Goal: Information Seeking & Learning: Learn about a topic

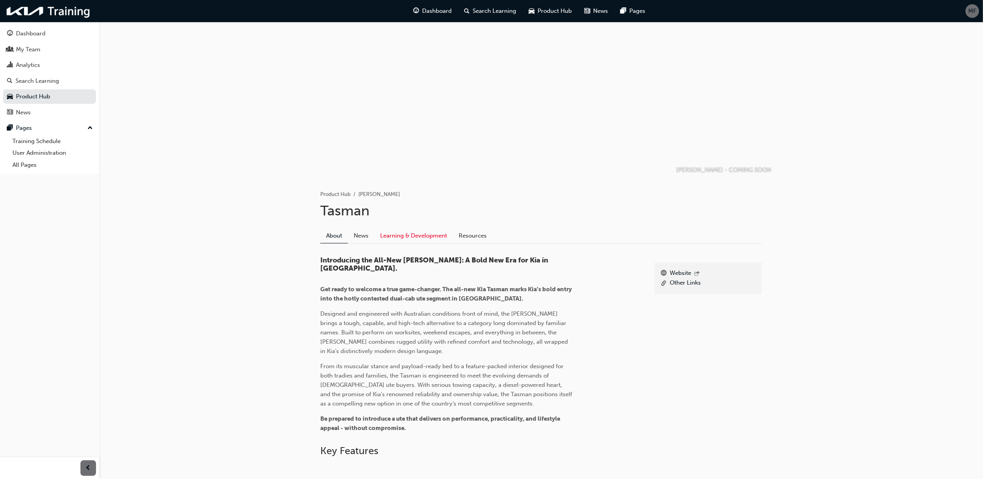
click at [423, 237] on link "Learning & Development" at bounding box center [413, 235] width 78 height 15
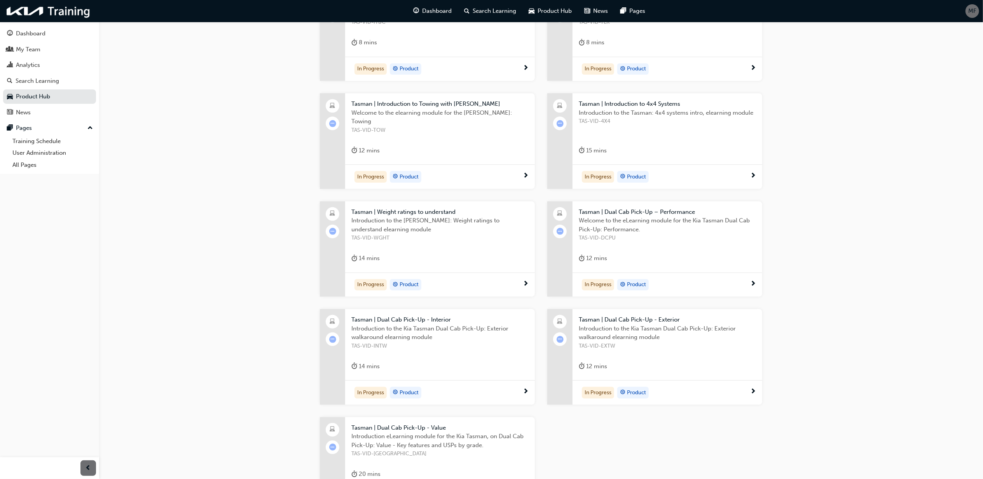
scroll to position [353, 0]
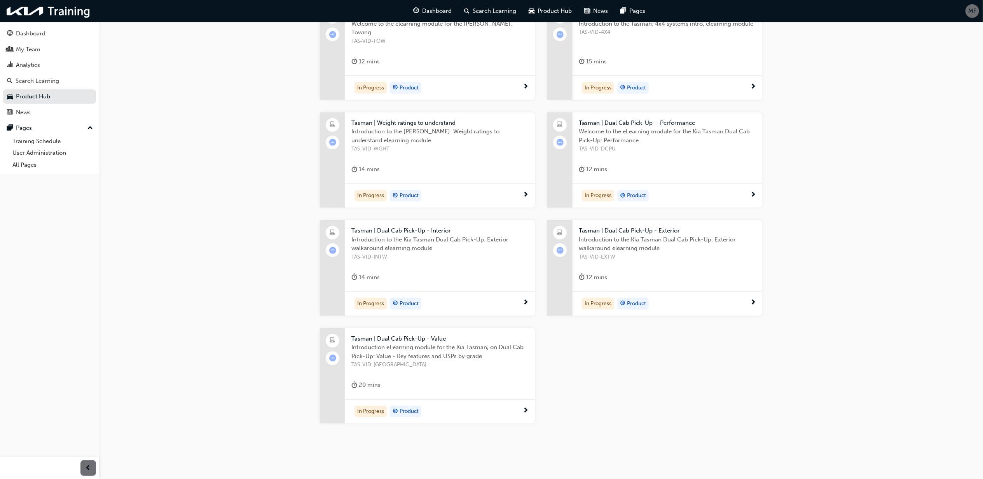
click at [392, 340] on span "Tasman | Dual Cab Pick-Up - Value" at bounding box center [439, 338] width 177 height 9
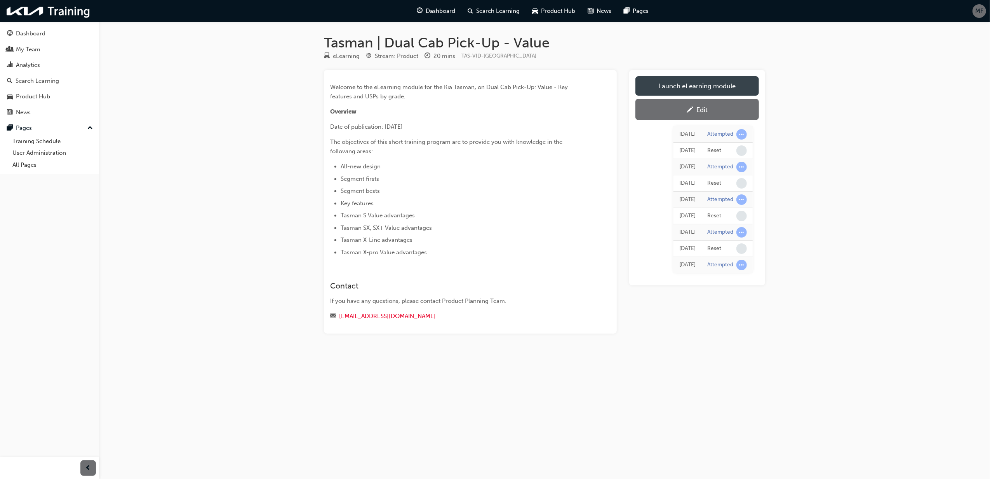
click at [734, 83] on link "Launch eLearning module" at bounding box center [698, 85] width 124 height 19
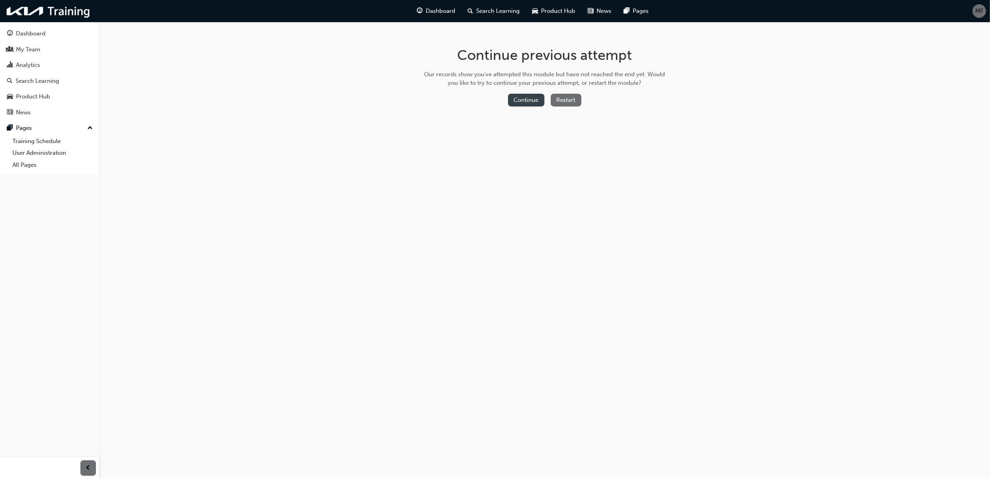
click at [528, 99] on button "Continue" at bounding box center [526, 100] width 37 height 13
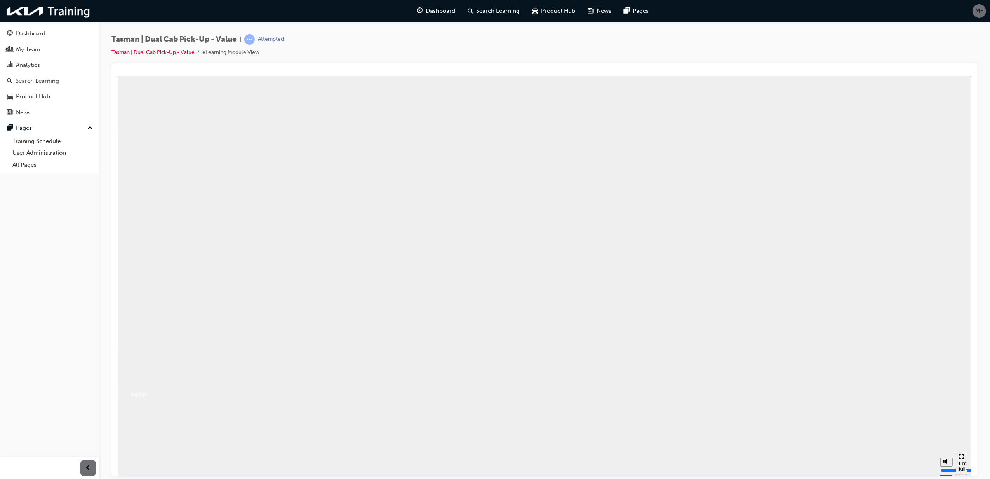
click at [147, 380] on button "Resume" at bounding box center [132, 384] width 30 height 9
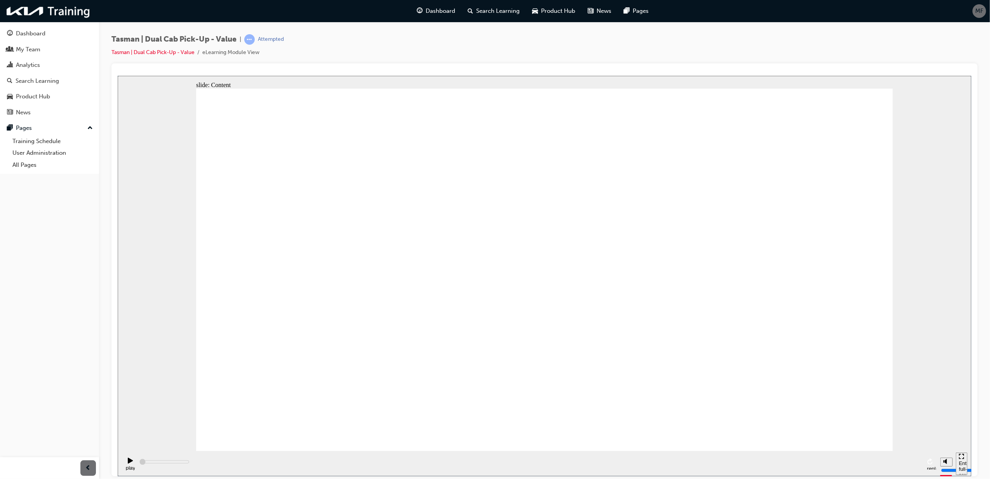
type input "1600"
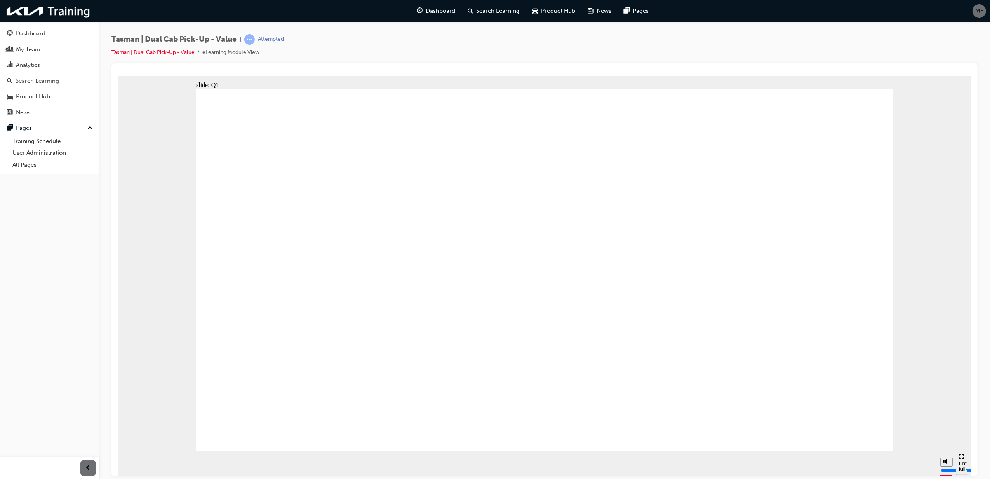
radio input "true"
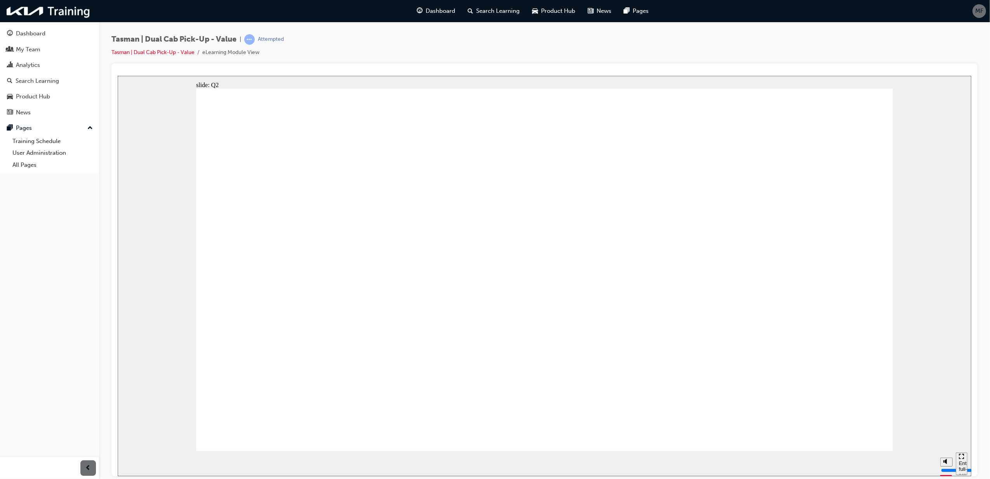
radio input "true"
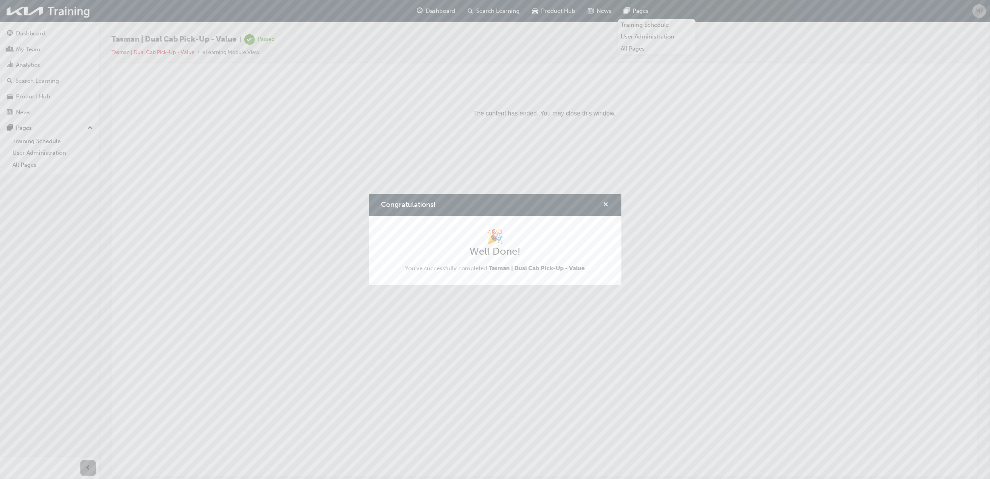
click at [604, 204] on span "cross-icon" at bounding box center [606, 205] width 6 height 7
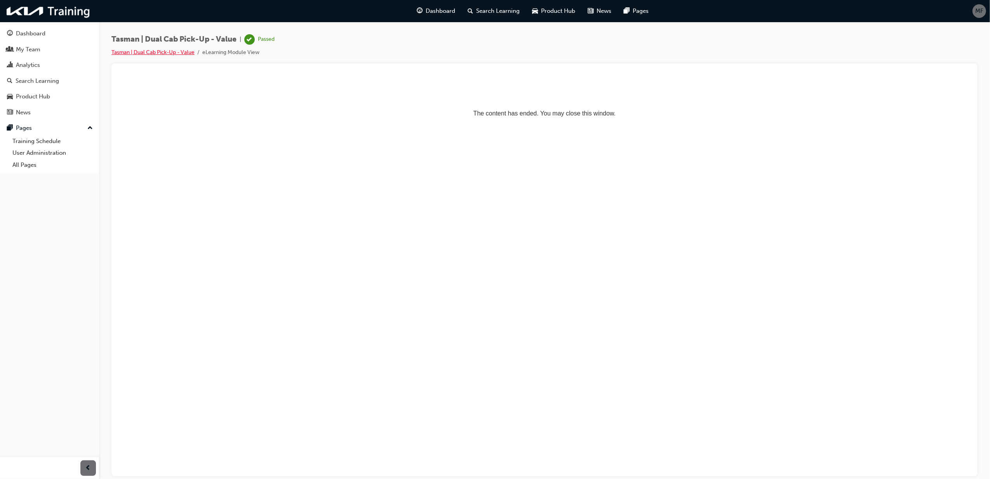
click at [146, 50] on link "Tasman | Dual Cab Pick-Up - Value" at bounding box center [153, 52] width 83 height 7
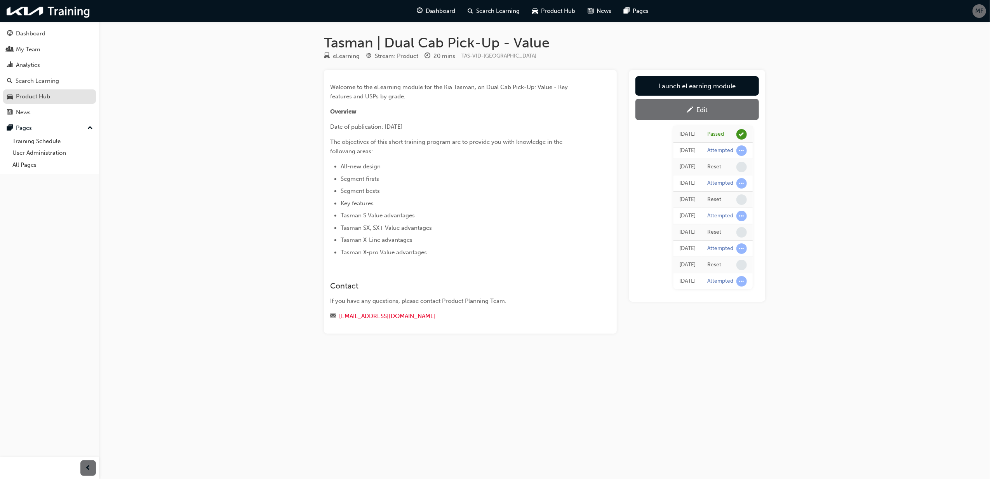
click at [24, 95] on div "Product Hub" at bounding box center [33, 96] width 34 height 9
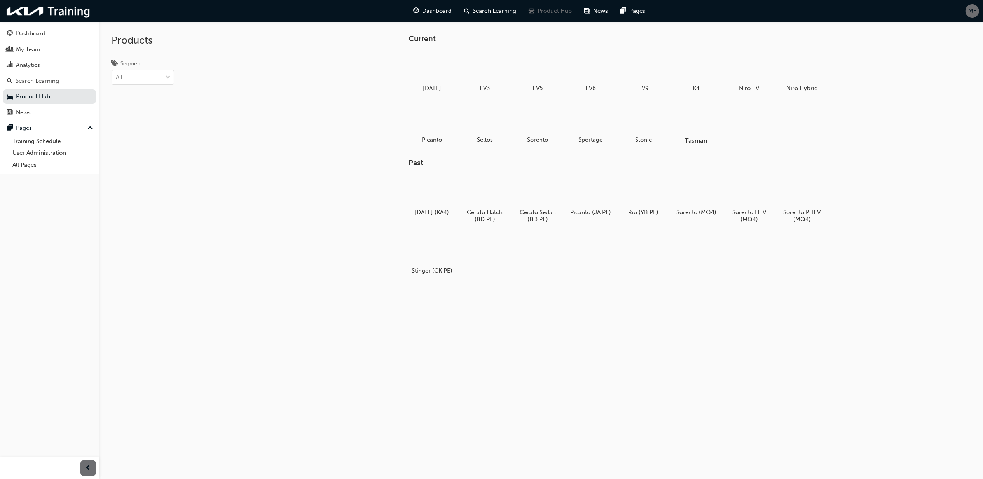
click at [706, 114] on div at bounding box center [696, 118] width 43 height 31
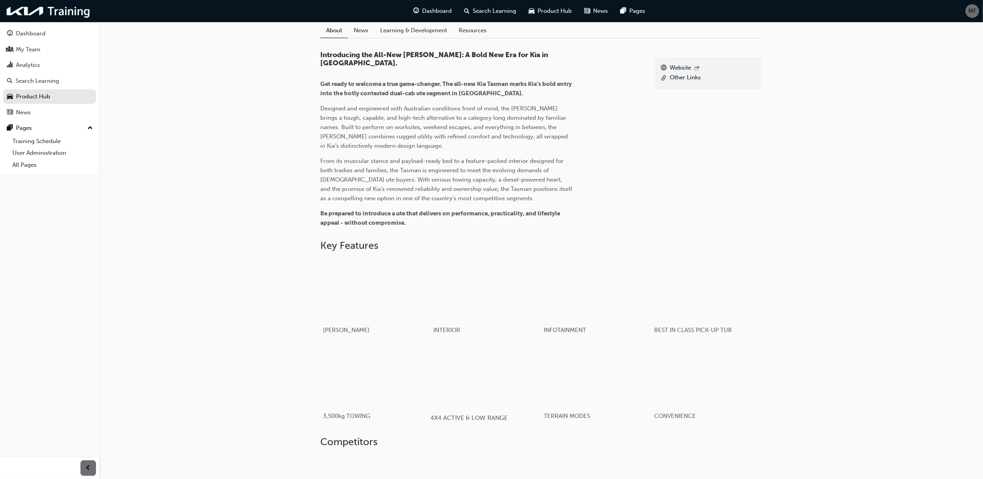
scroll to position [10, 0]
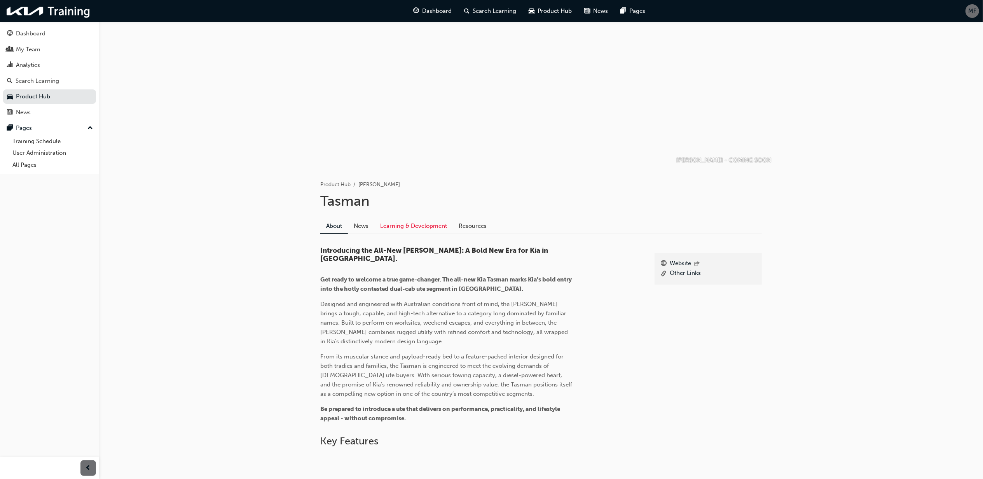
click at [436, 229] on link "Learning & Development" at bounding box center [413, 225] width 78 height 15
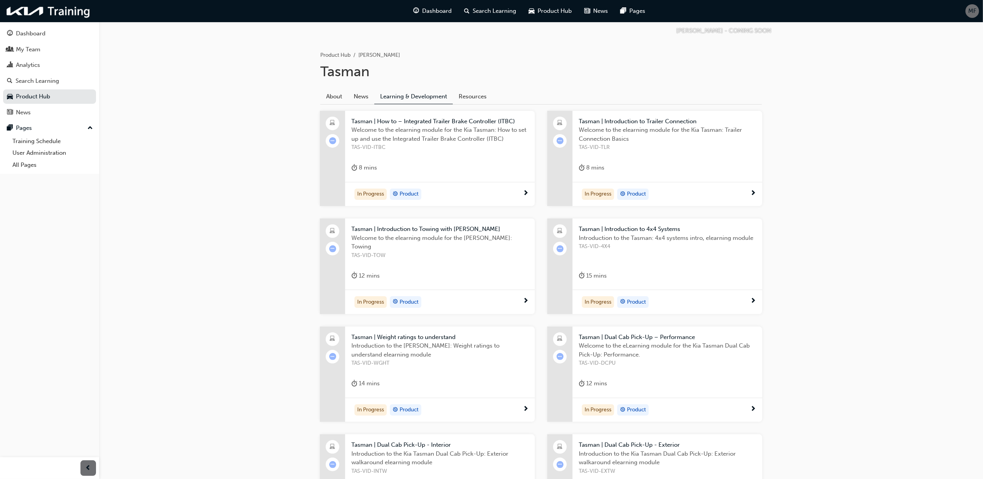
scroll to position [165, 0]
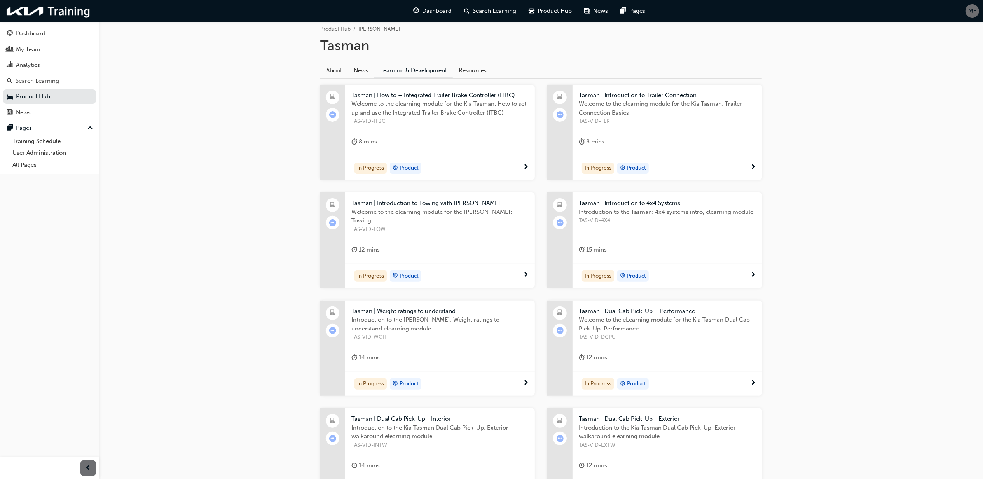
click at [630, 210] on span "Introduction to the Tasman: 4x4 systems intro, elearning module" at bounding box center [667, 211] width 177 height 9
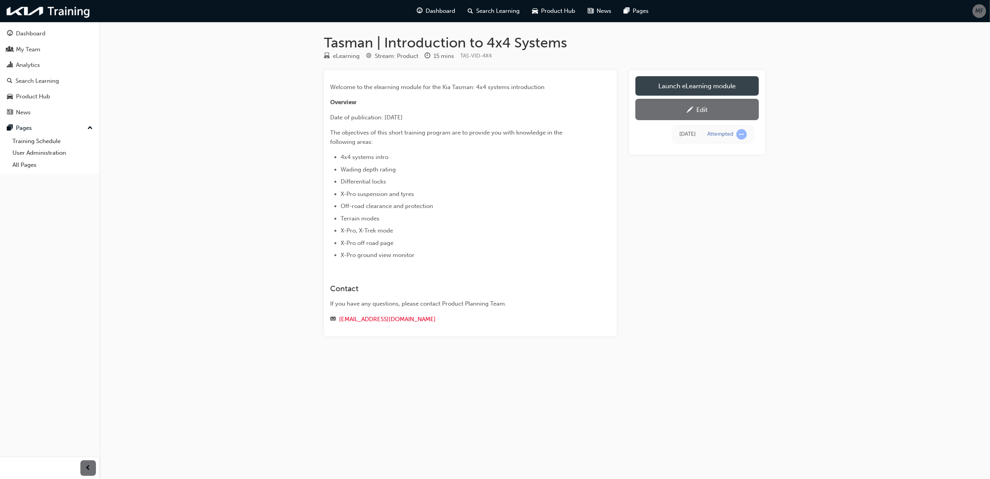
click at [669, 89] on link "Launch eLearning module" at bounding box center [698, 85] width 124 height 19
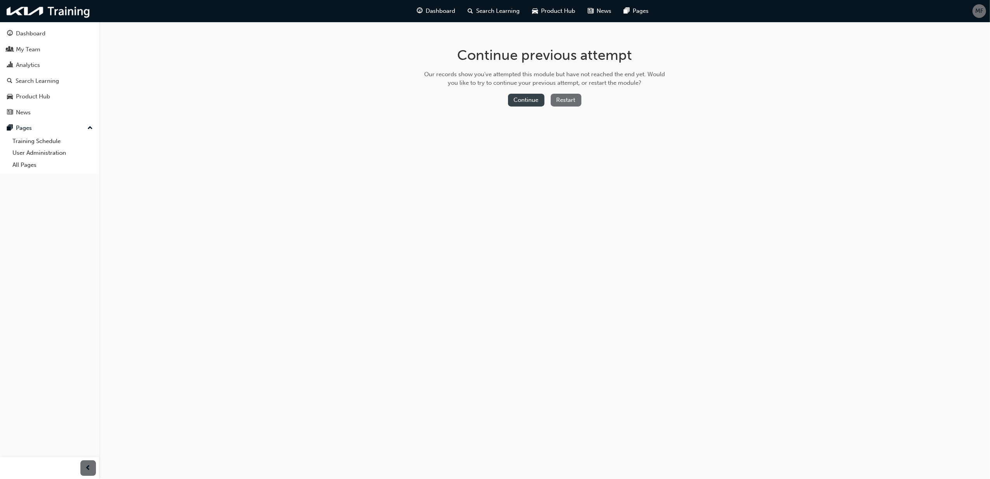
click at [522, 96] on button "Continue" at bounding box center [526, 100] width 37 height 13
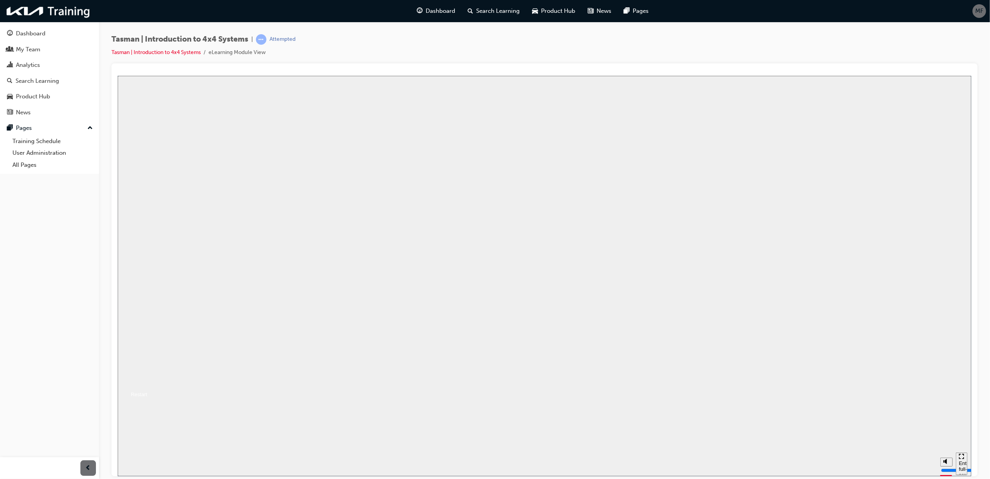
click at [147, 380] on button "Resume" at bounding box center [132, 384] width 30 height 9
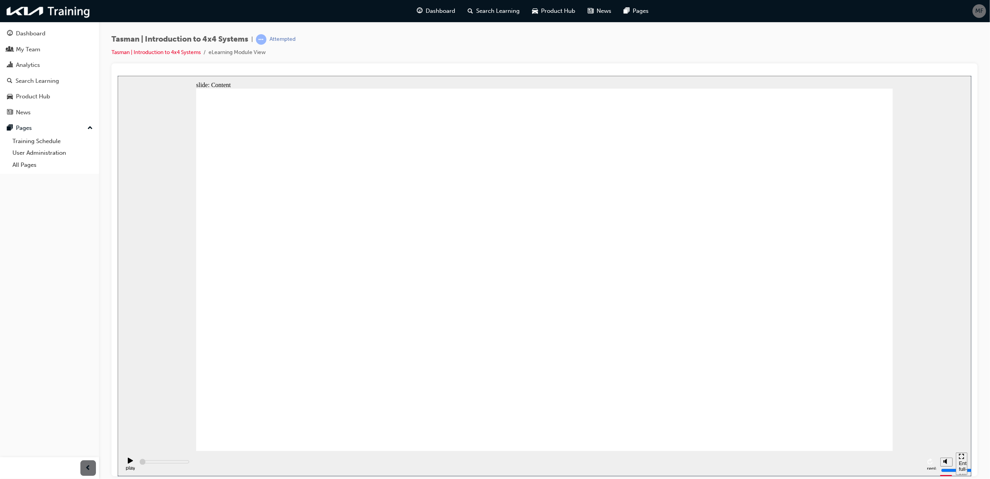
type input "1600"
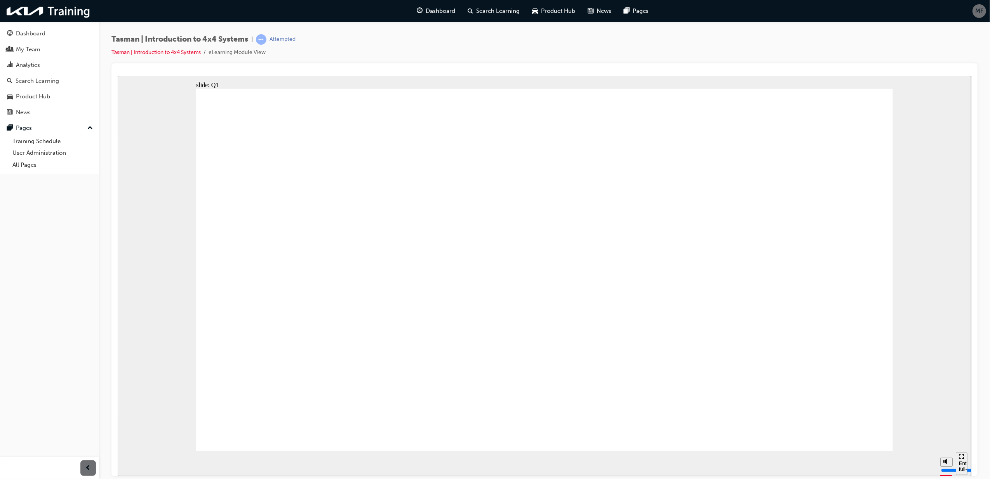
radio input "true"
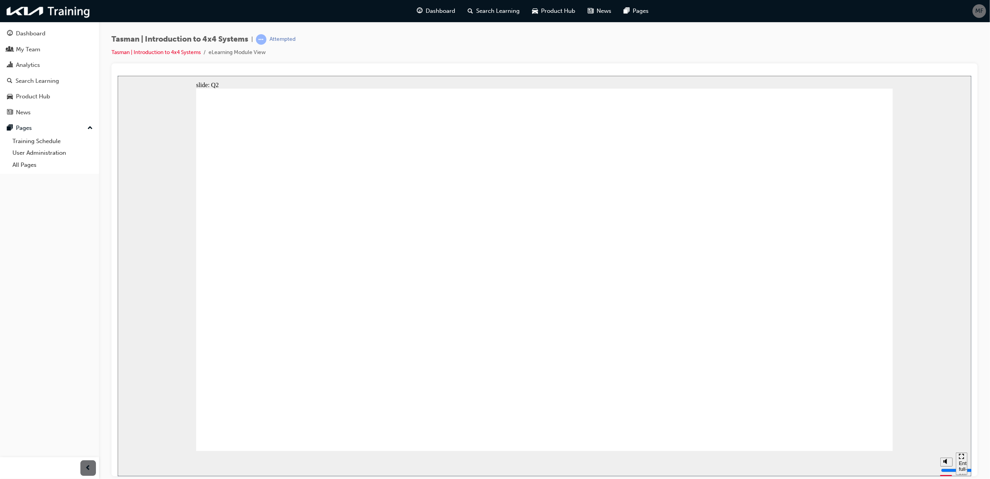
radio input "true"
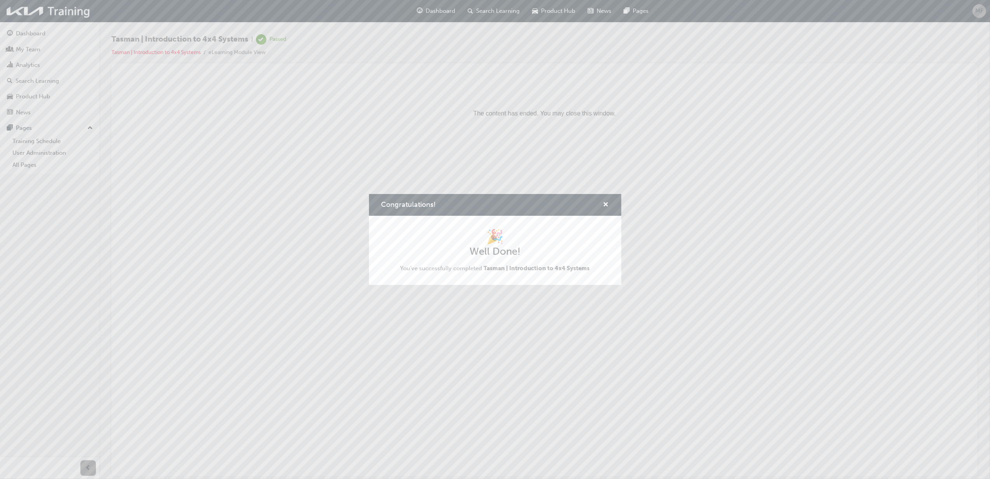
drag, startPoint x: 92, startPoint y: 45, endPoint x: 210, endPoint y: 120, distance: 139.9
click at [210, 120] on div "Congratulations! 🎉 Well Done! You've successfully completed Tasman | Introducti…" at bounding box center [495, 239] width 990 height 479
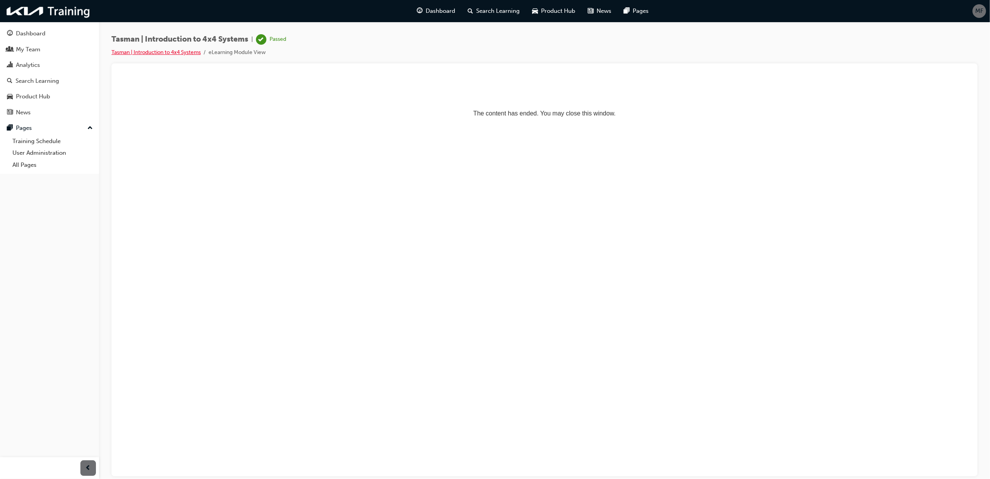
click at [160, 51] on link "Tasman | Introduction to 4x4 Systems" at bounding box center [156, 52] width 89 height 7
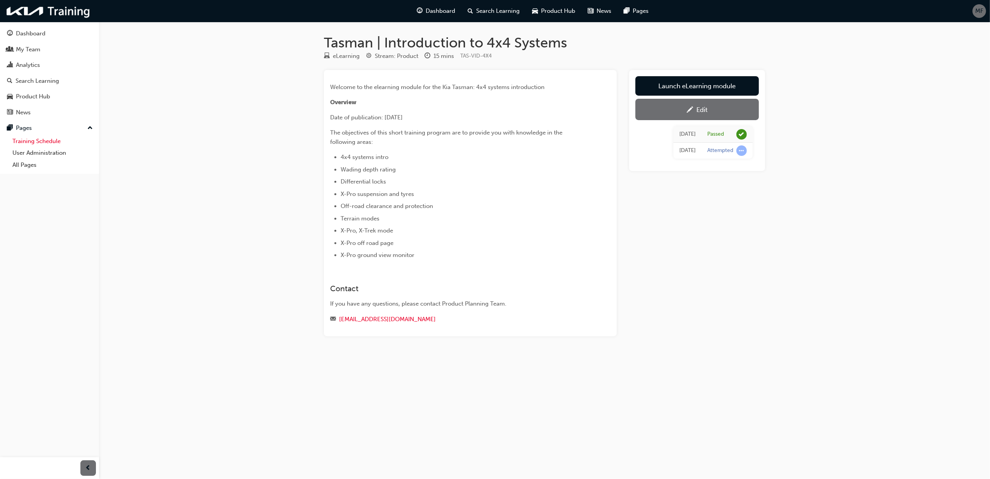
click at [40, 137] on link "Training Schedule" at bounding box center [52, 141] width 87 height 12
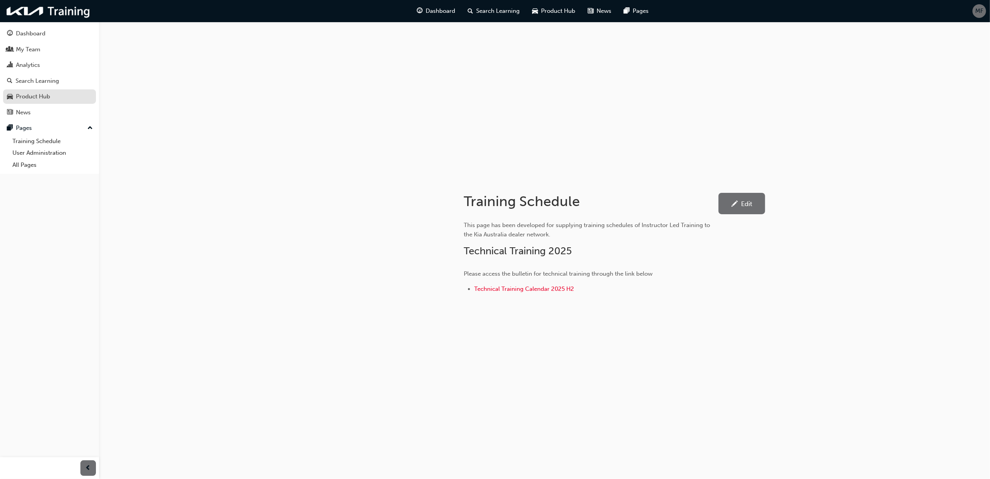
click at [25, 92] on div "Product Hub" at bounding box center [33, 96] width 34 height 9
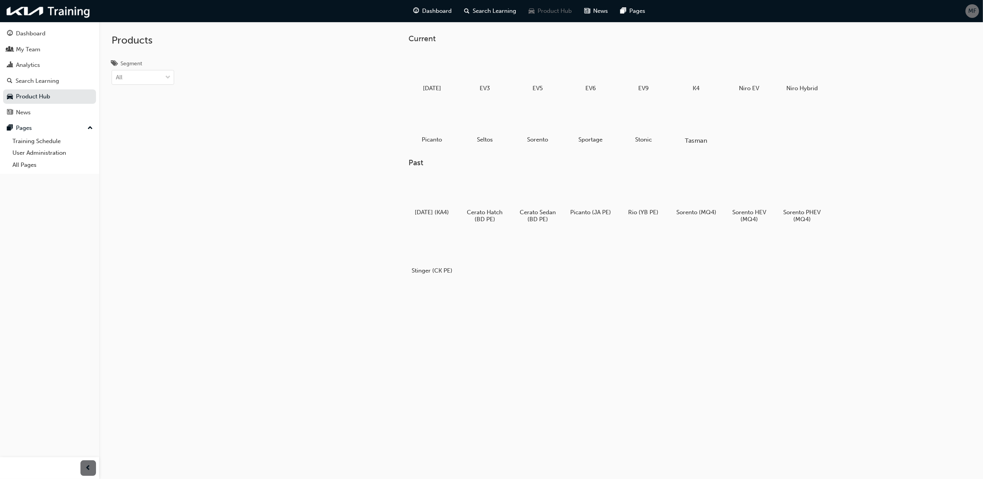
click at [708, 113] on div at bounding box center [696, 118] width 43 height 31
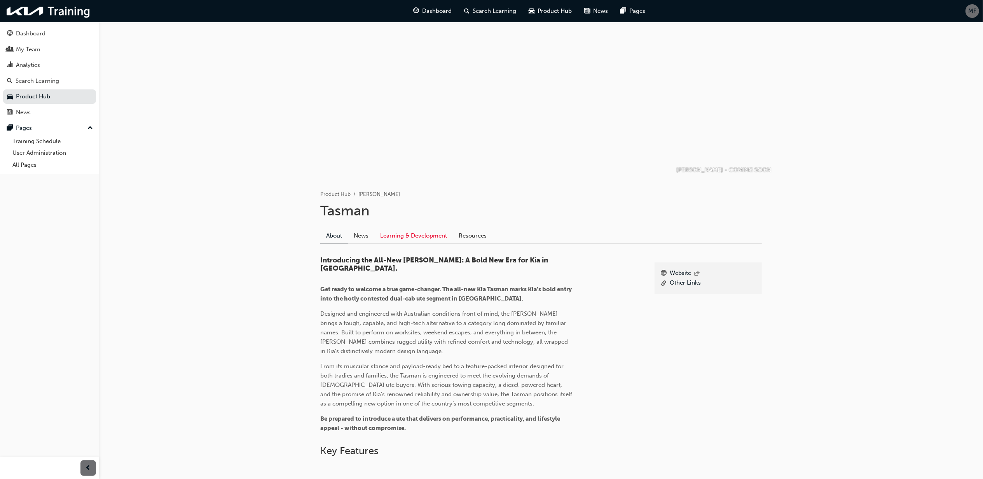
click at [420, 235] on link "Learning & Development" at bounding box center [413, 235] width 78 height 15
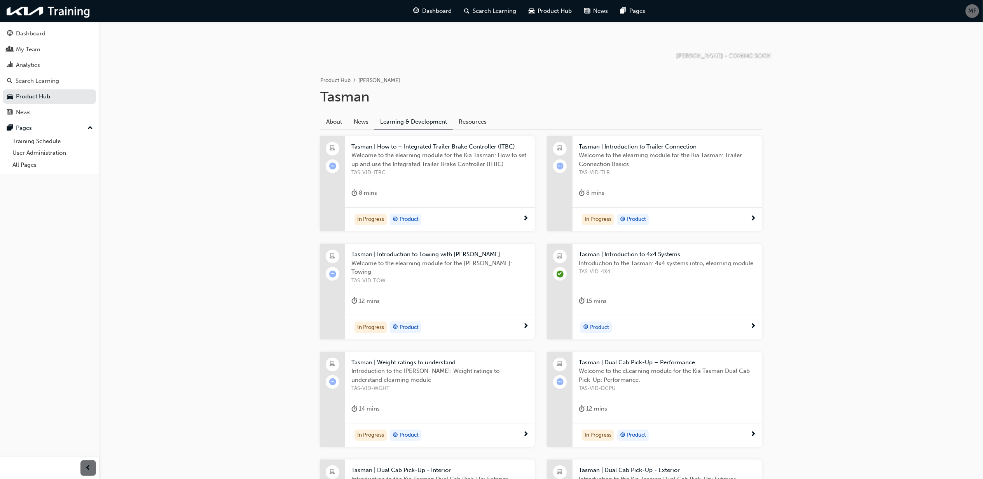
scroll to position [353, 0]
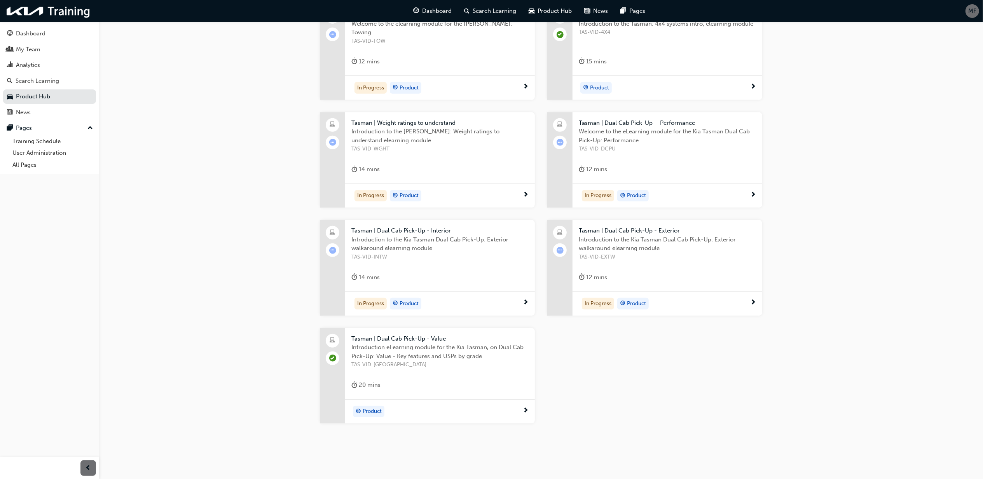
click at [396, 340] on span "Tasman | Dual Cab Pick-Up - Value" at bounding box center [439, 338] width 177 height 9
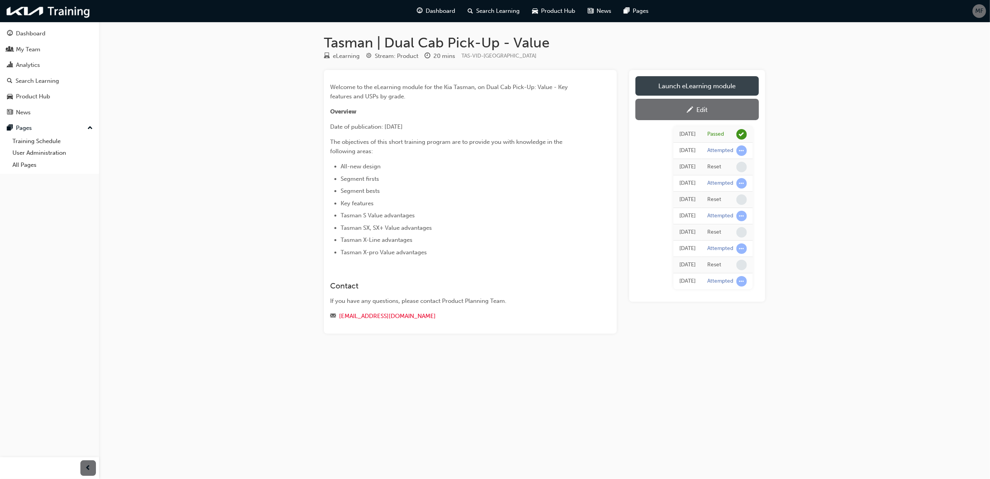
click at [719, 83] on link "Launch eLearning module" at bounding box center [698, 85] width 124 height 19
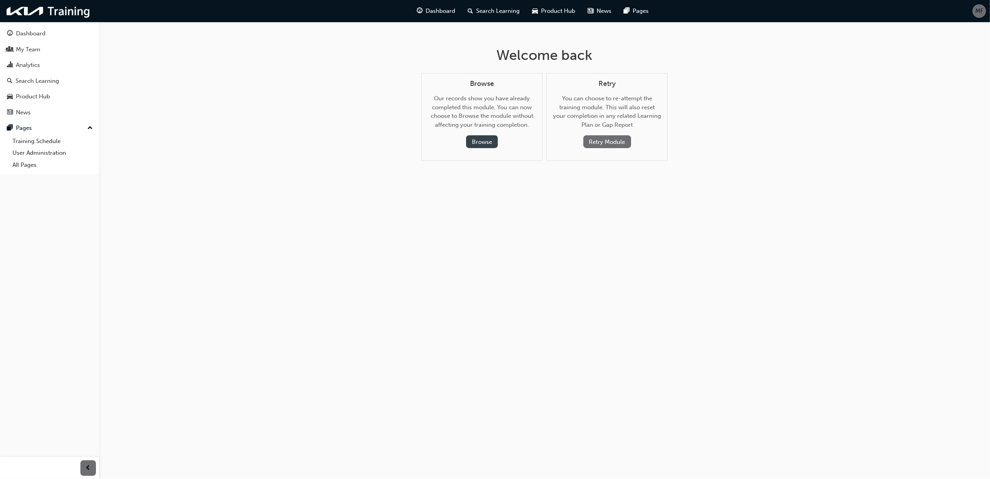
click at [475, 142] on button "Browse" at bounding box center [482, 141] width 32 height 13
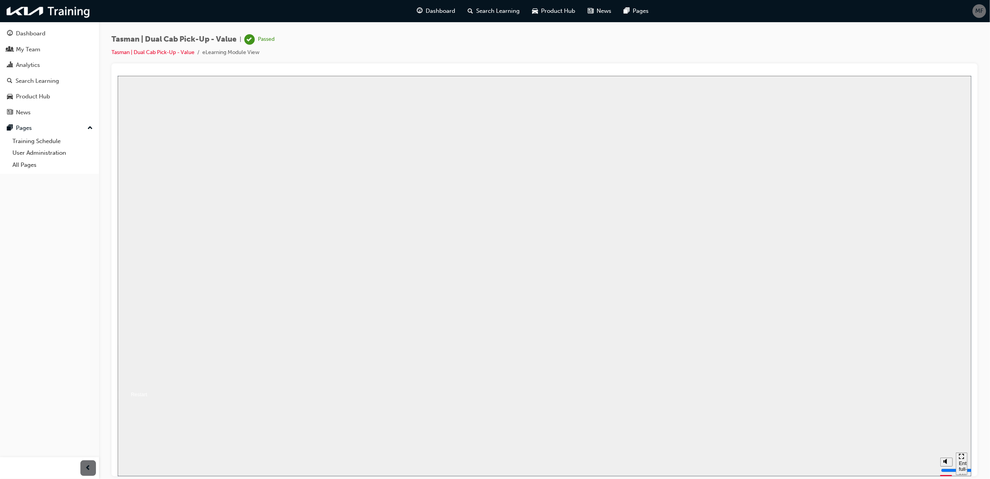
click at [147, 380] on button "Resume" at bounding box center [132, 384] width 30 height 9
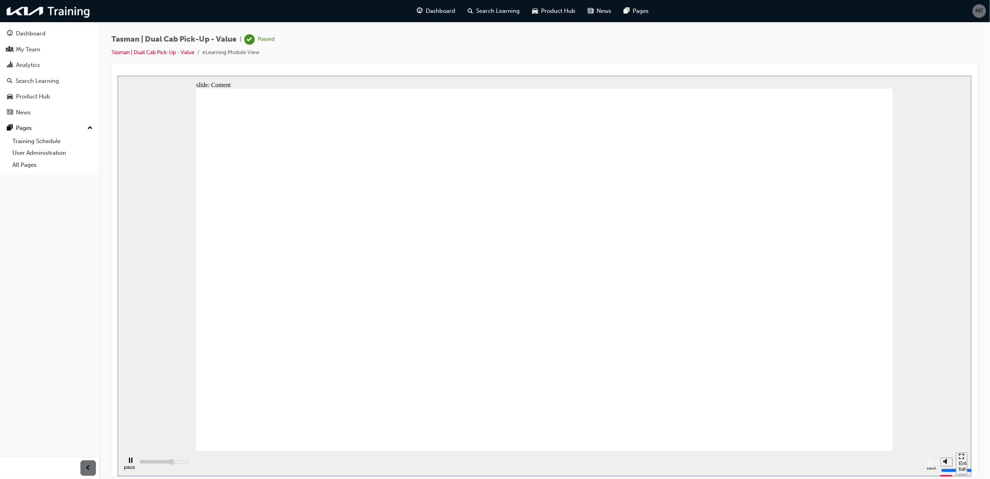
click at [129, 462] on icon "pause" at bounding box center [130, 459] width 3 height 5
type input "541700"
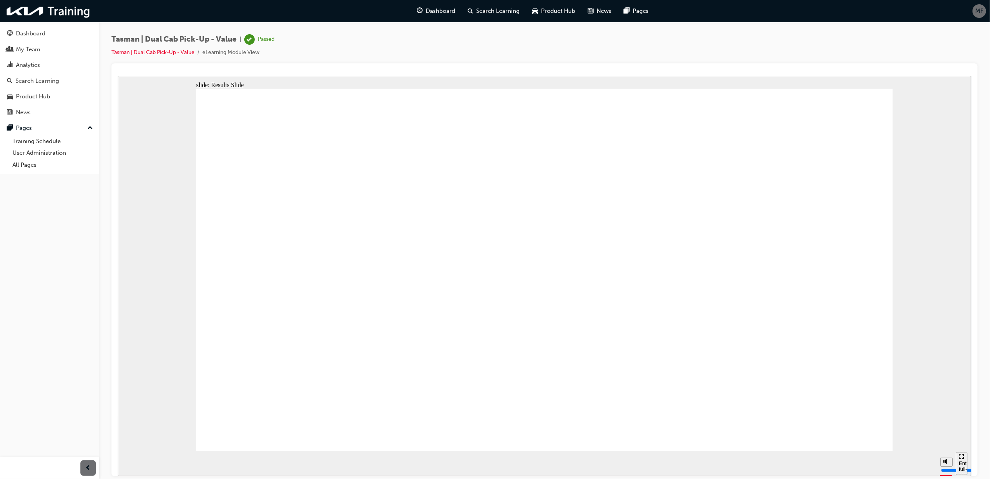
drag, startPoint x: 716, startPoint y: 378, endPoint x: 727, endPoint y: 361, distance: 20.2
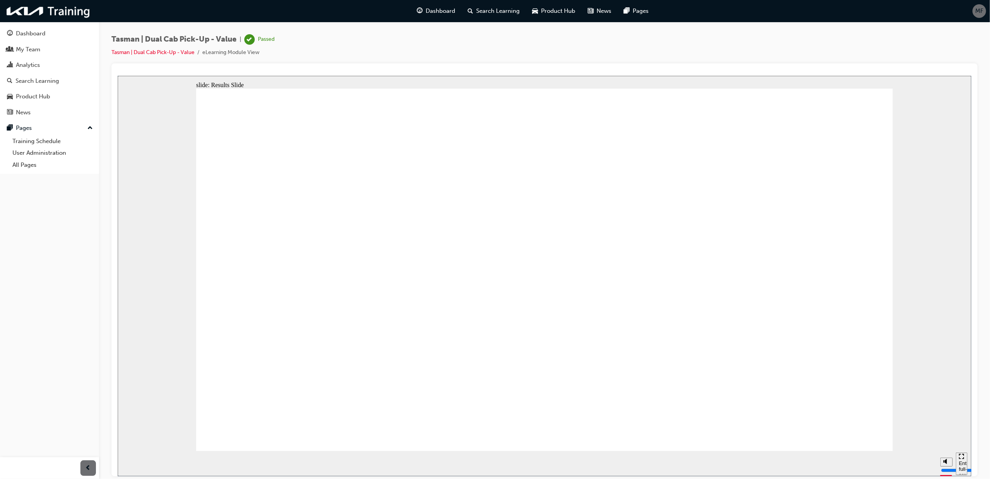
click at [434, 9] on span "Dashboard" at bounding box center [441, 11] width 30 height 9
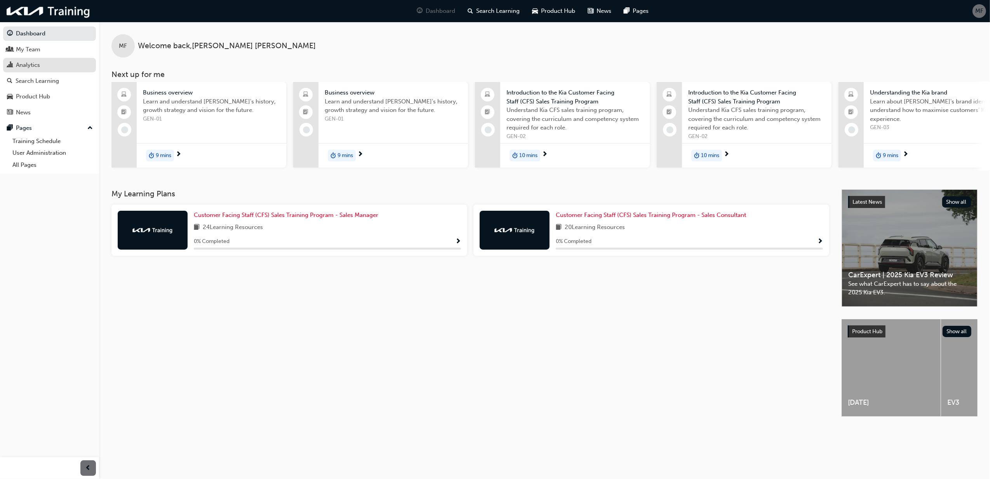
click at [25, 63] on div "Analytics" at bounding box center [28, 65] width 24 height 9
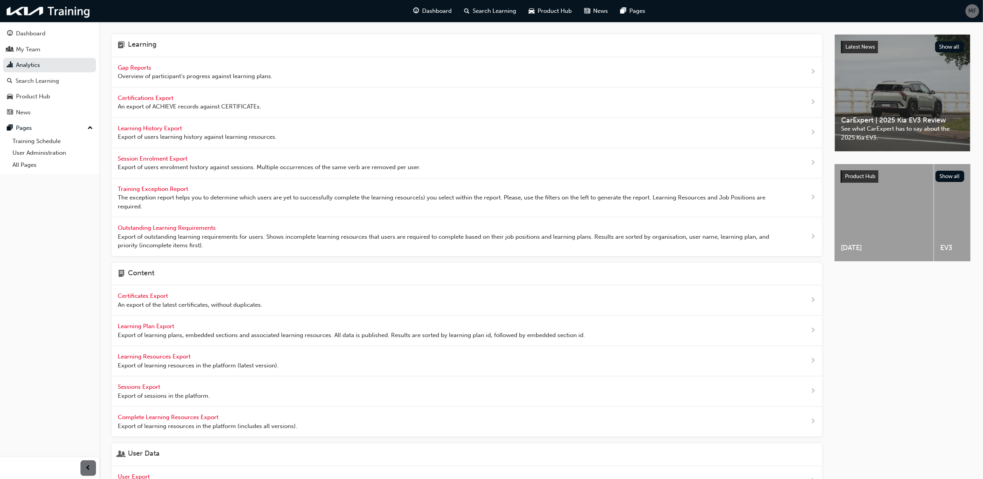
click at [173, 228] on span "Outstanding Learning Requirements" at bounding box center [167, 227] width 99 height 7
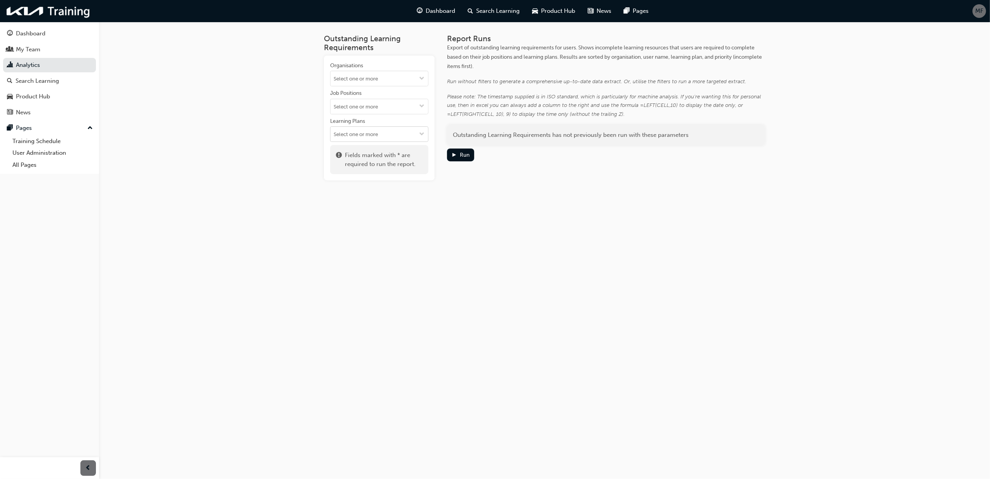
click at [374, 136] on input "Learning Plans" at bounding box center [380, 134] width 98 height 15
type input "tasman"
click at [393, 152] on li "Tasman Product Knowledge - TAS-LP" at bounding box center [379, 153] width 98 height 23
click at [362, 160] on input "Learning Plans Tasman Product Knowledge - TAS-LP" at bounding box center [380, 157] width 98 height 15
click at [463, 154] on div "Run" at bounding box center [465, 155] width 10 height 7
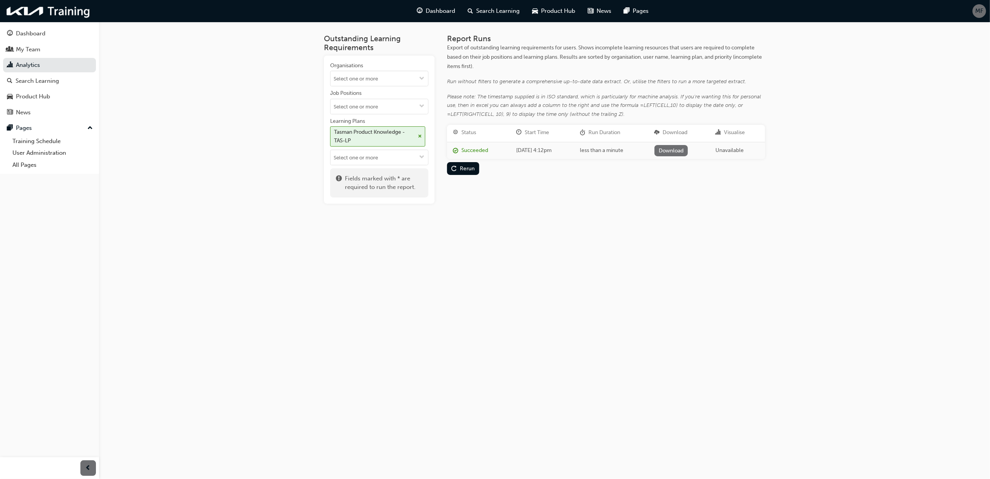
click at [682, 152] on link "Download" at bounding box center [672, 150] width 34 height 11
click at [30, 61] on link "Analytics" at bounding box center [49, 65] width 93 height 14
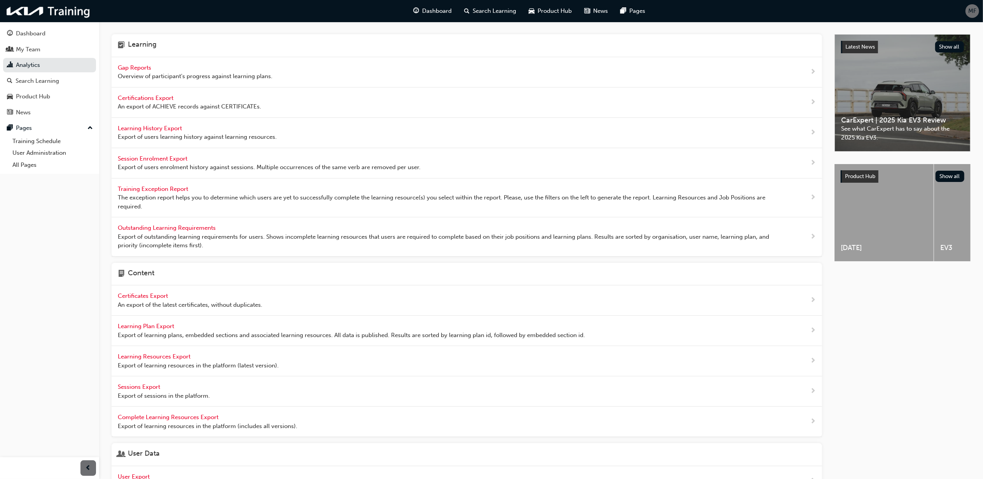
click at [150, 127] on span "Learning History Export" at bounding box center [151, 128] width 66 height 7
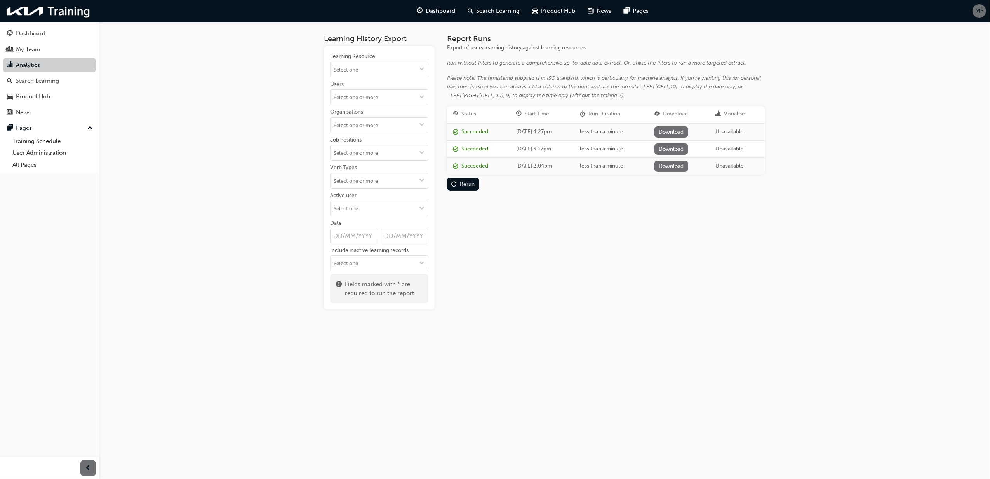
click at [30, 64] on link "Analytics" at bounding box center [49, 65] width 93 height 14
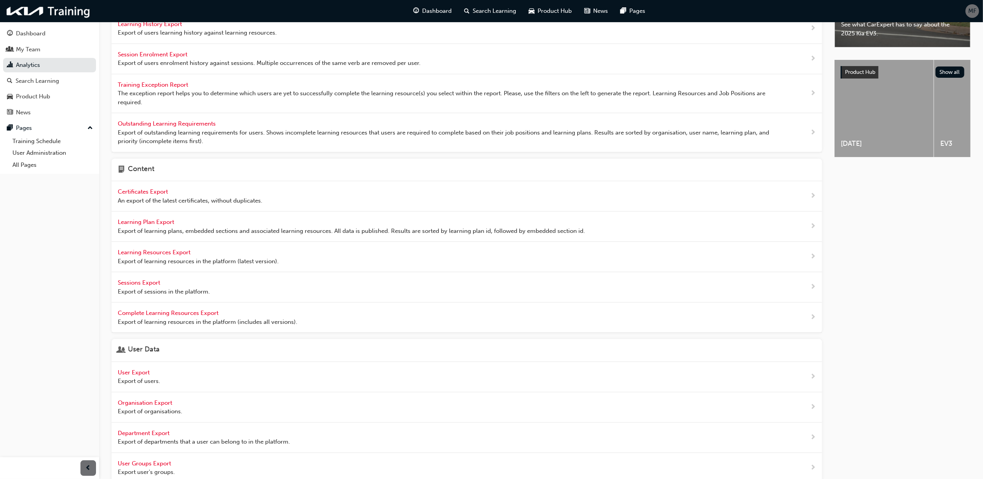
scroll to position [150, 0]
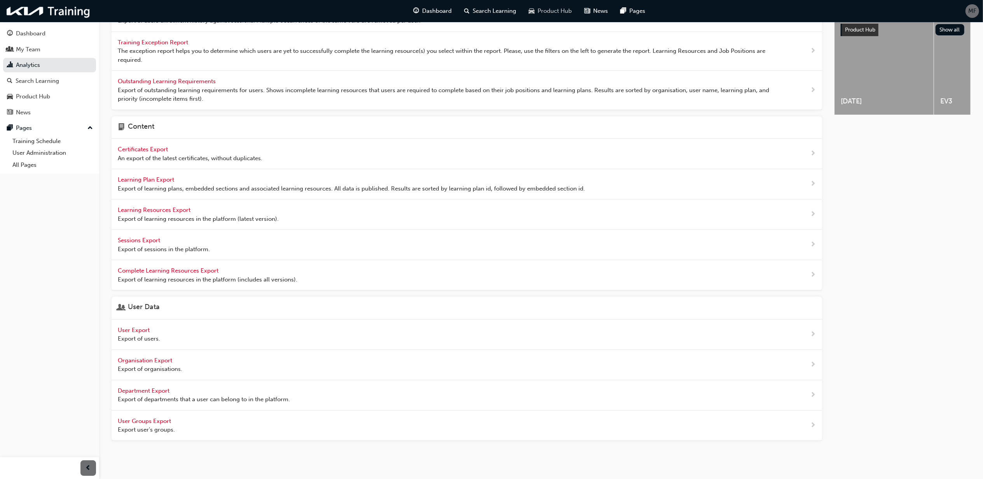
click at [563, 10] on span "Product Hub" at bounding box center [555, 11] width 34 height 9
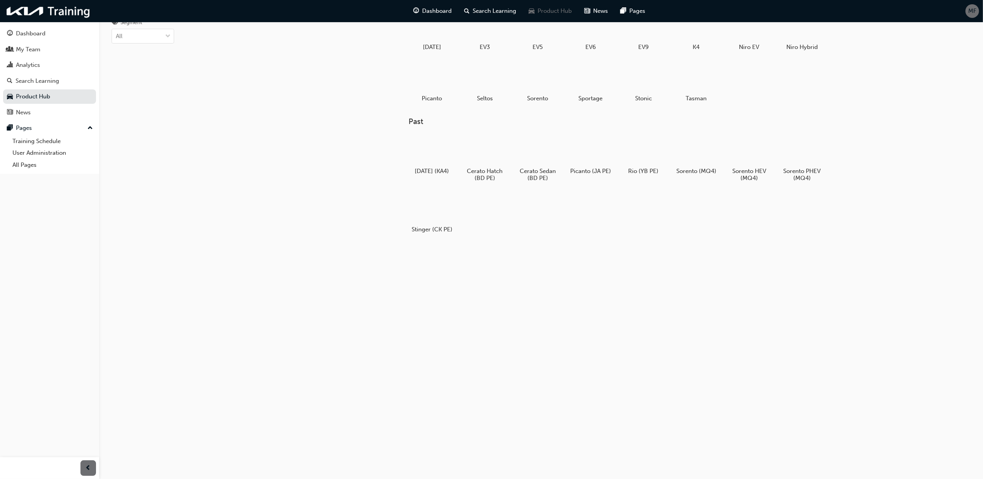
scroll to position [41, 0]
click at [696, 77] on div at bounding box center [696, 76] width 43 height 31
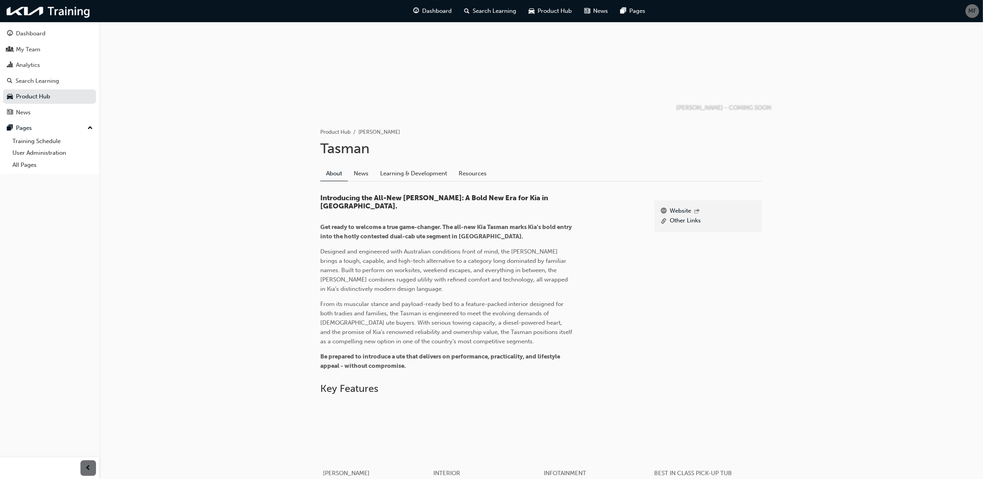
scroll to position [61, 0]
click at [414, 173] on link "Learning & Development" at bounding box center [413, 174] width 78 height 15
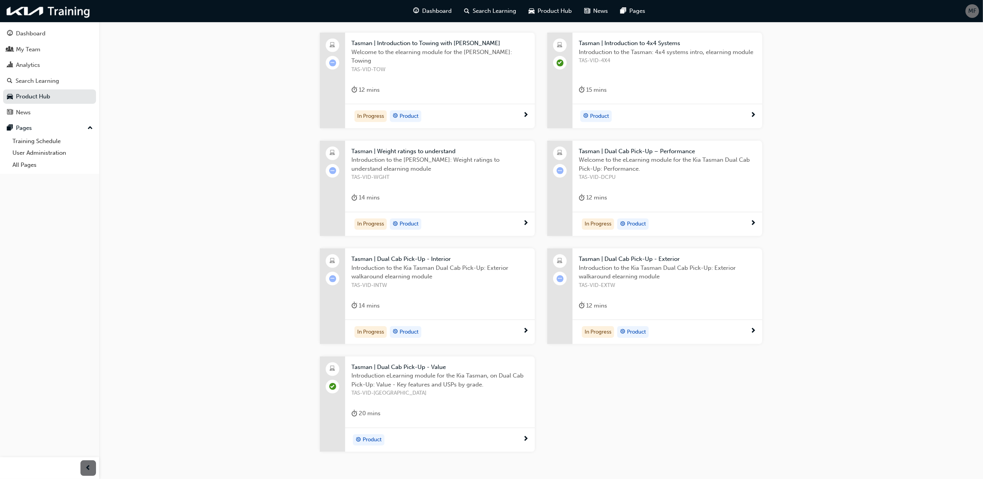
scroll to position [353, 0]
